Goal: Task Accomplishment & Management: Use online tool/utility

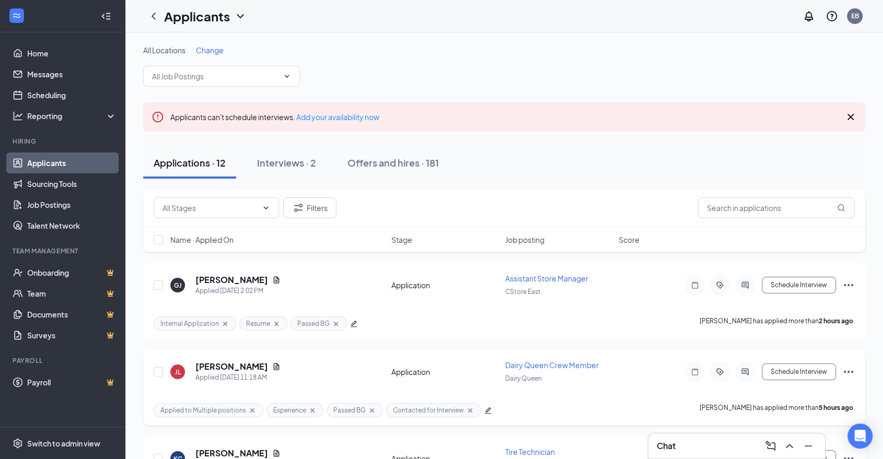
click at [746, 378] on div at bounding box center [744, 371] width 21 height 21
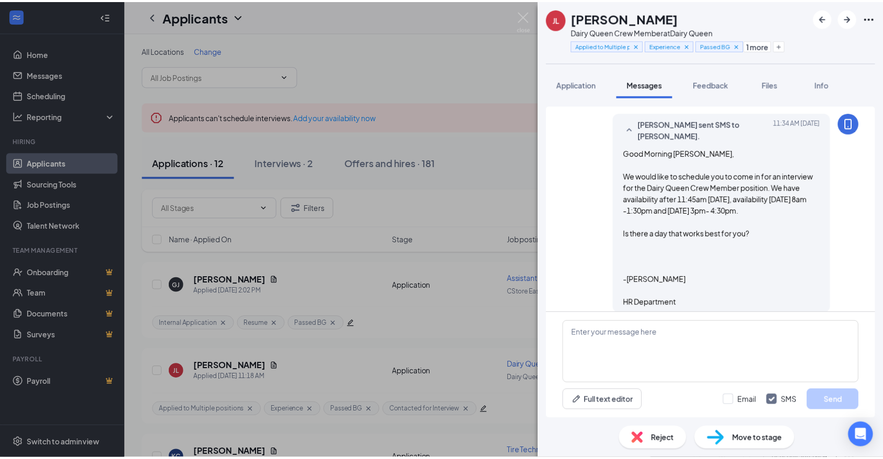
scroll to position [343, 0]
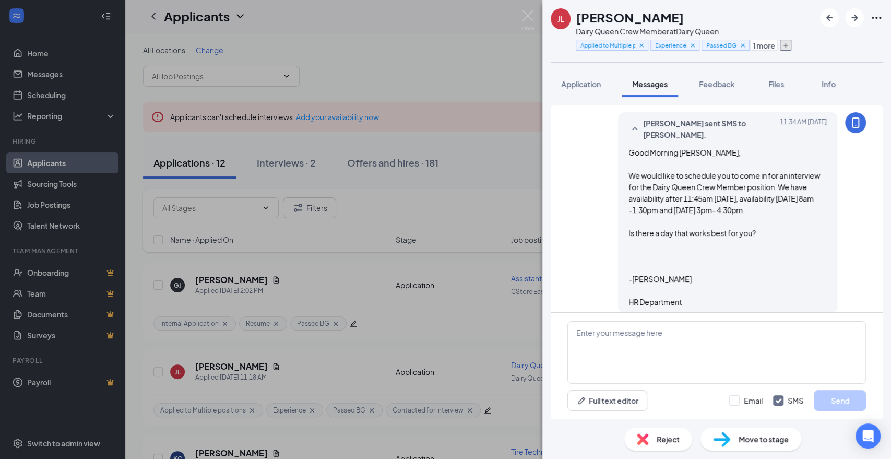
click at [789, 47] on icon "Plus" at bounding box center [786, 45] width 6 height 6
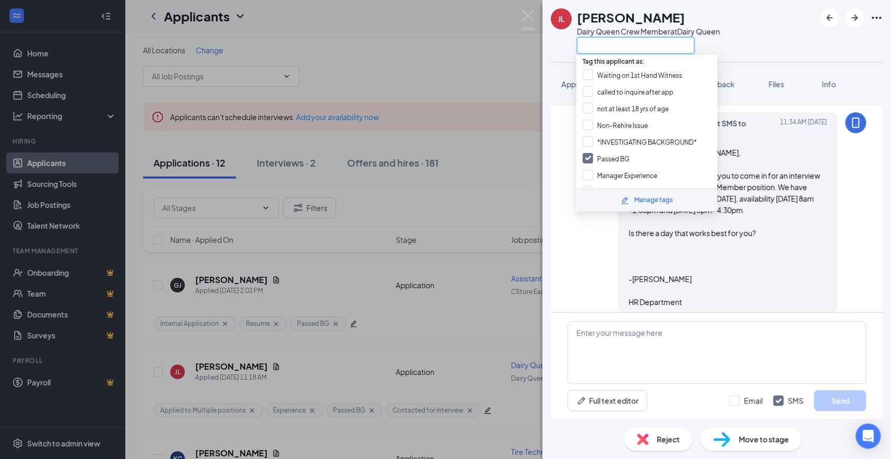
click at [682, 40] on input "text" at bounding box center [636, 45] width 118 height 17
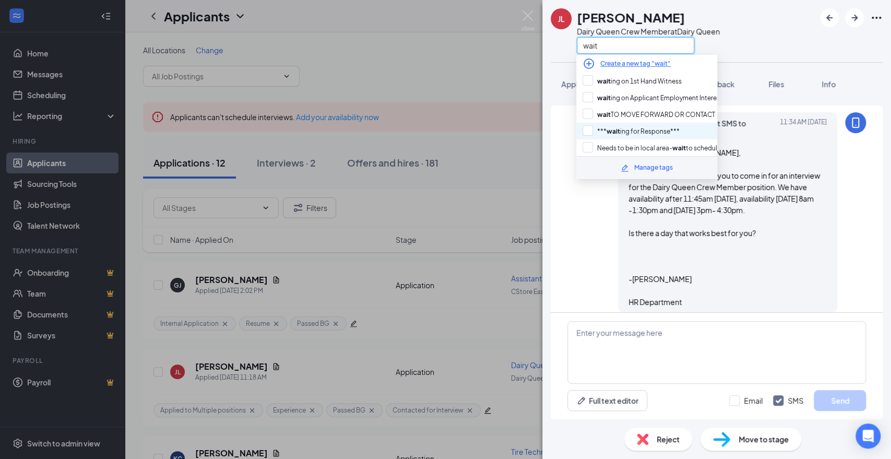
type input "wait"
click at [676, 135] on div "*** wait ing for Response***" at bounding box center [647, 131] width 141 height 17
checkbox input "true"
click at [765, 33] on div "[PERSON_NAME] Dairy Queen Crew Member at Dairy Queen wait" at bounding box center [717, 31] width 349 height 62
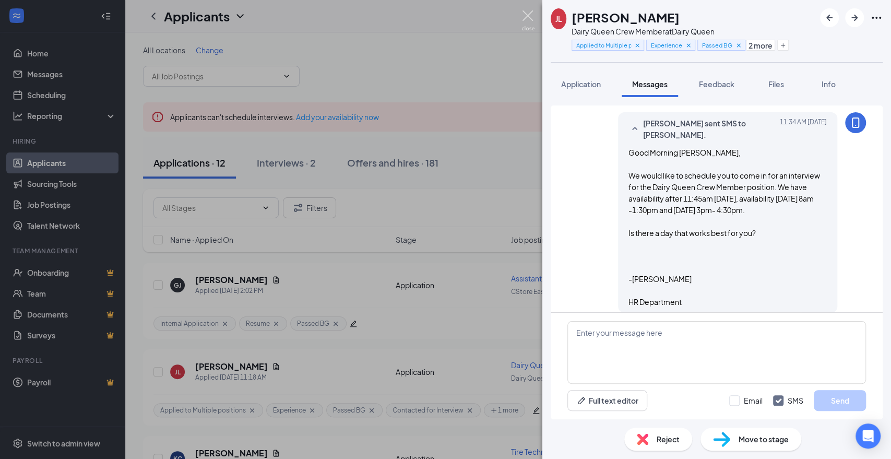
click at [531, 13] on img at bounding box center [528, 20] width 13 height 20
